Goal: Transaction & Acquisition: Purchase product/service

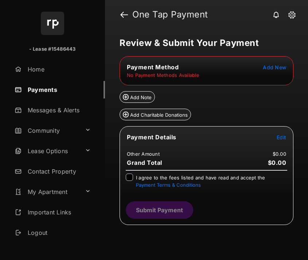
click at [273, 68] on span "Add New" at bounding box center [274, 67] width 23 height 6
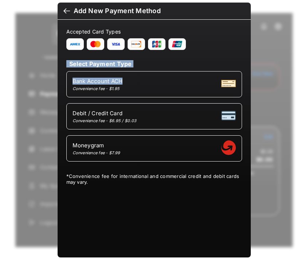
drag, startPoint x: 69, startPoint y: 59, endPoint x: 147, endPoint y: 78, distance: 80.0
click at [147, 78] on div "Accepted Card Types Select Payment Type Bank Account ACH Convenience fee - $1.9…" at bounding box center [154, 100] width 176 height 145
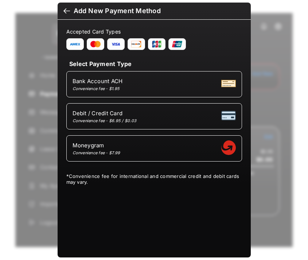
click at [66, 15] on div at bounding box center [66, 12] width 7 height 8
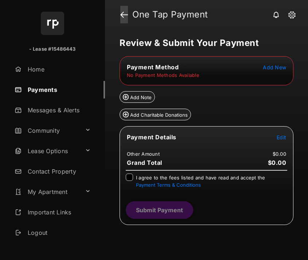
click at [124, 12] on link at bounding box center [124, 14] width 8 height 17
